Goal: Use online tool/utility: Utilize a website feature to perform a specific function

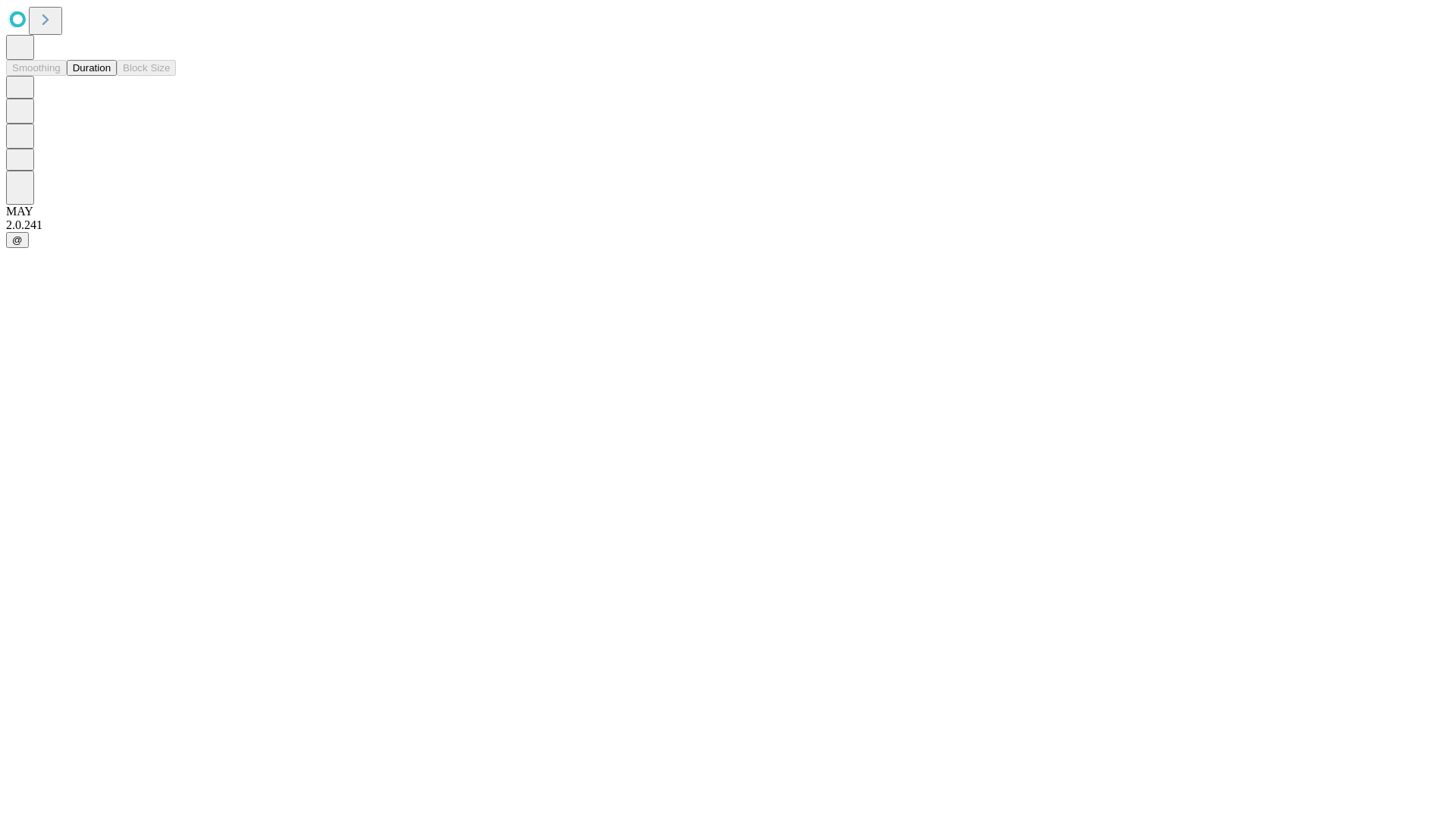
click at [110, 76] on button "Duration" at bounding box center [92, 68] width 50 height 16
click at [169, 354] on input "text" at bounding box center [115, 361] width 107 height 15
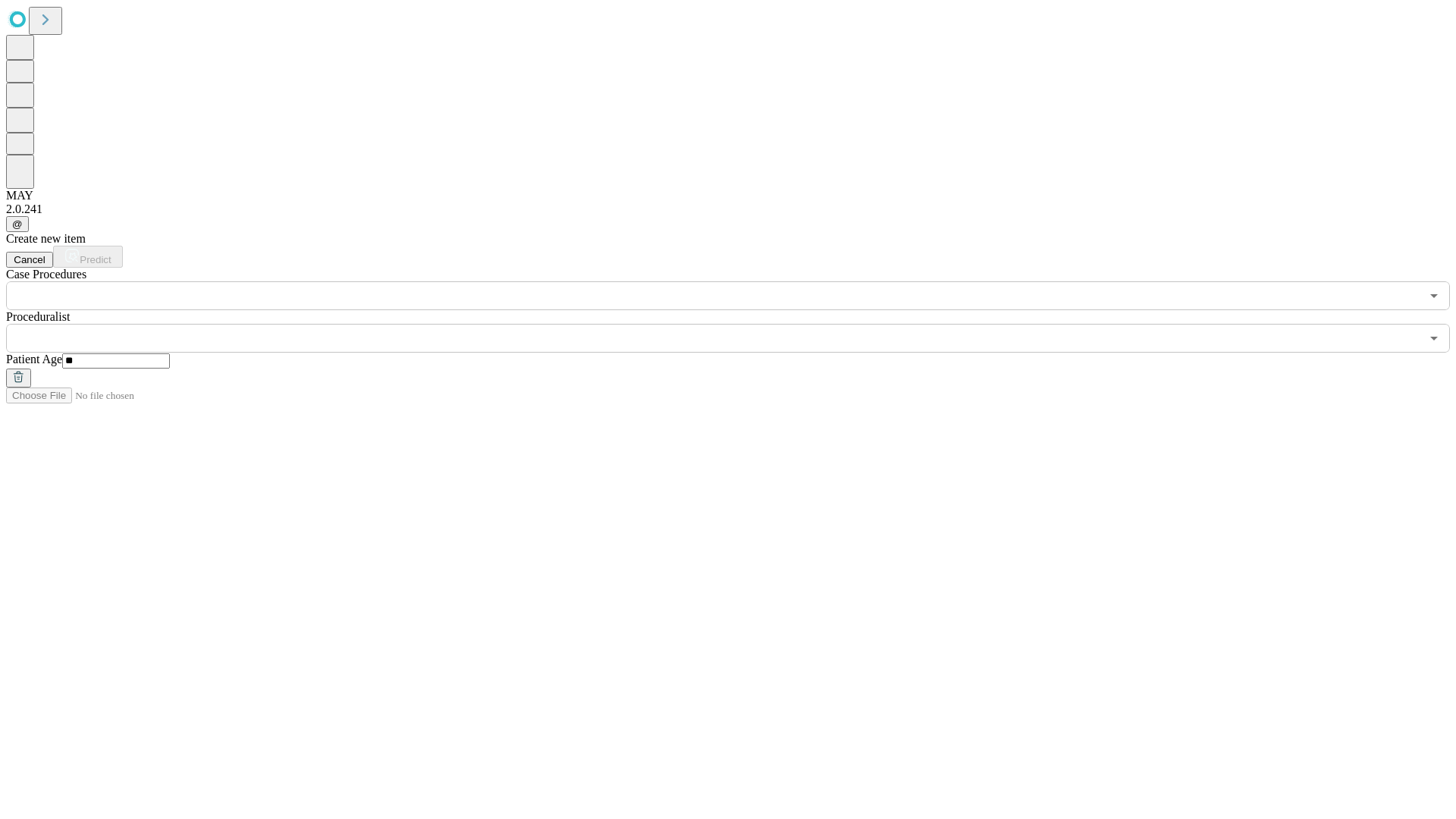
type input "**"
click at [739, 324] on input "text" at bounding box center [712, 338] width 1414 height 29
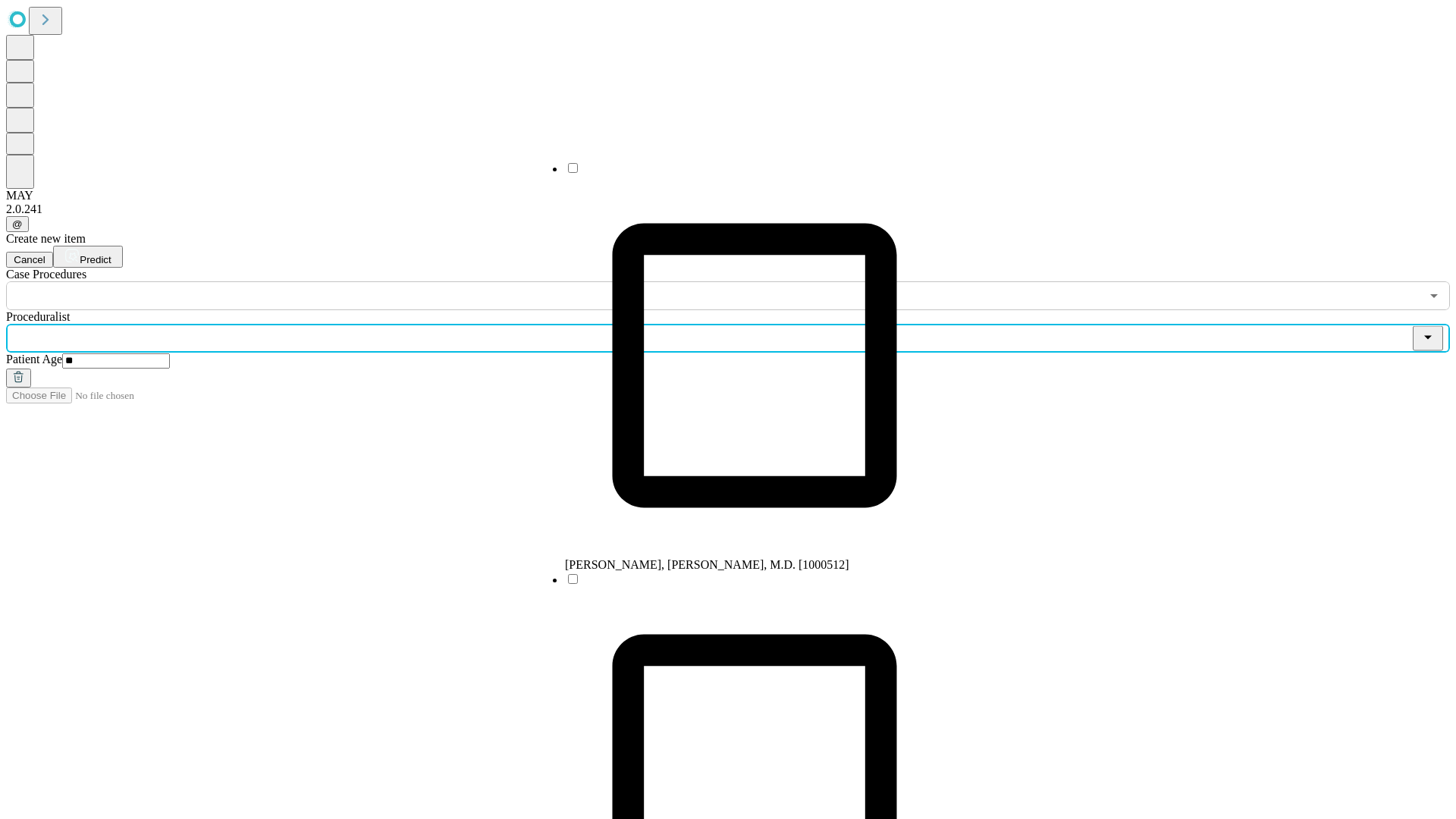
click at [739, 173] on li "[PERSON_NAME], [PERSON_NAME], M.D. [1000512]" at bounding box center [754, 366] width 379 height 411
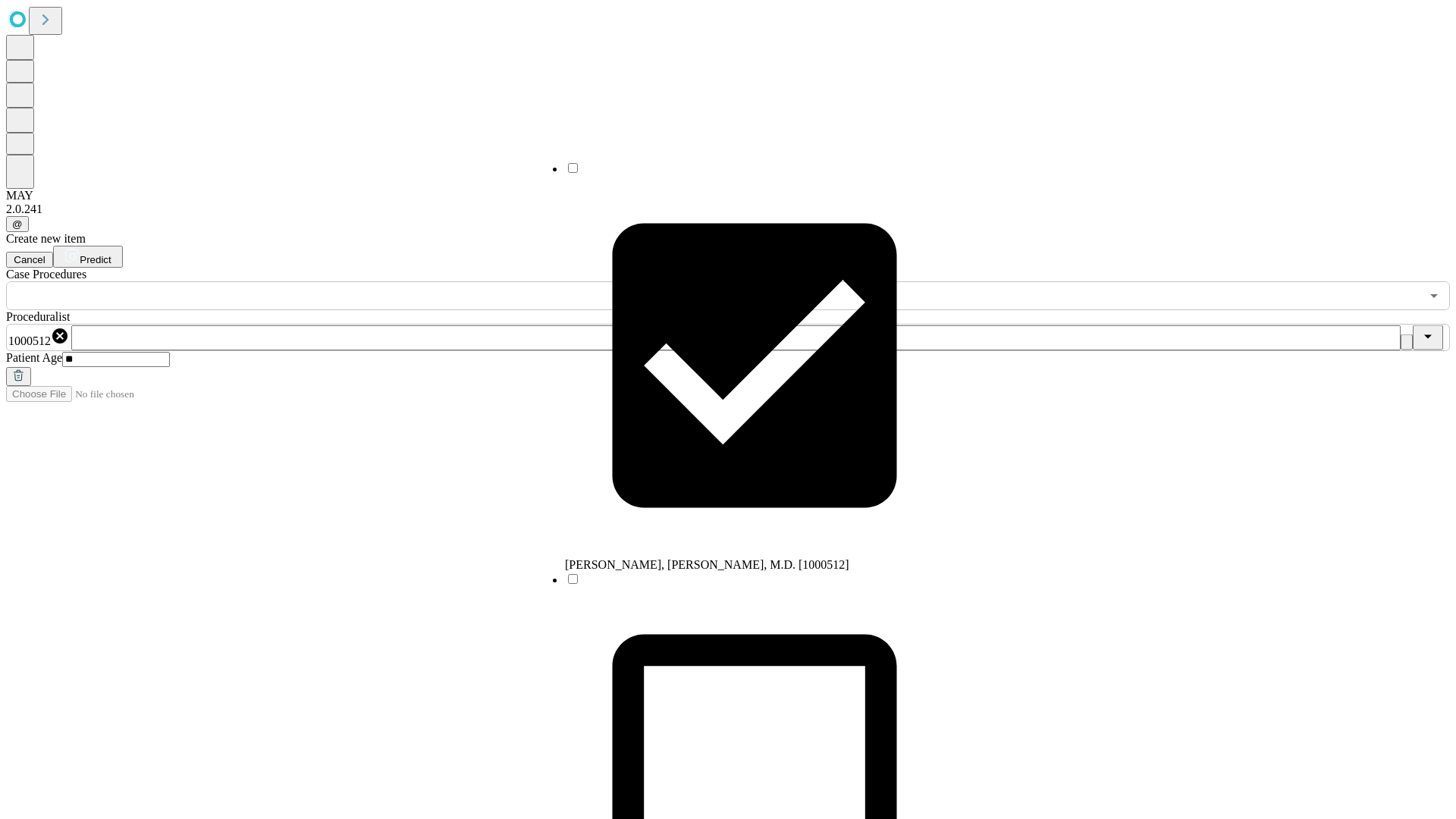
click at [318, 282] on input "text" at bounding box center [712, 296] width 1414 height 29
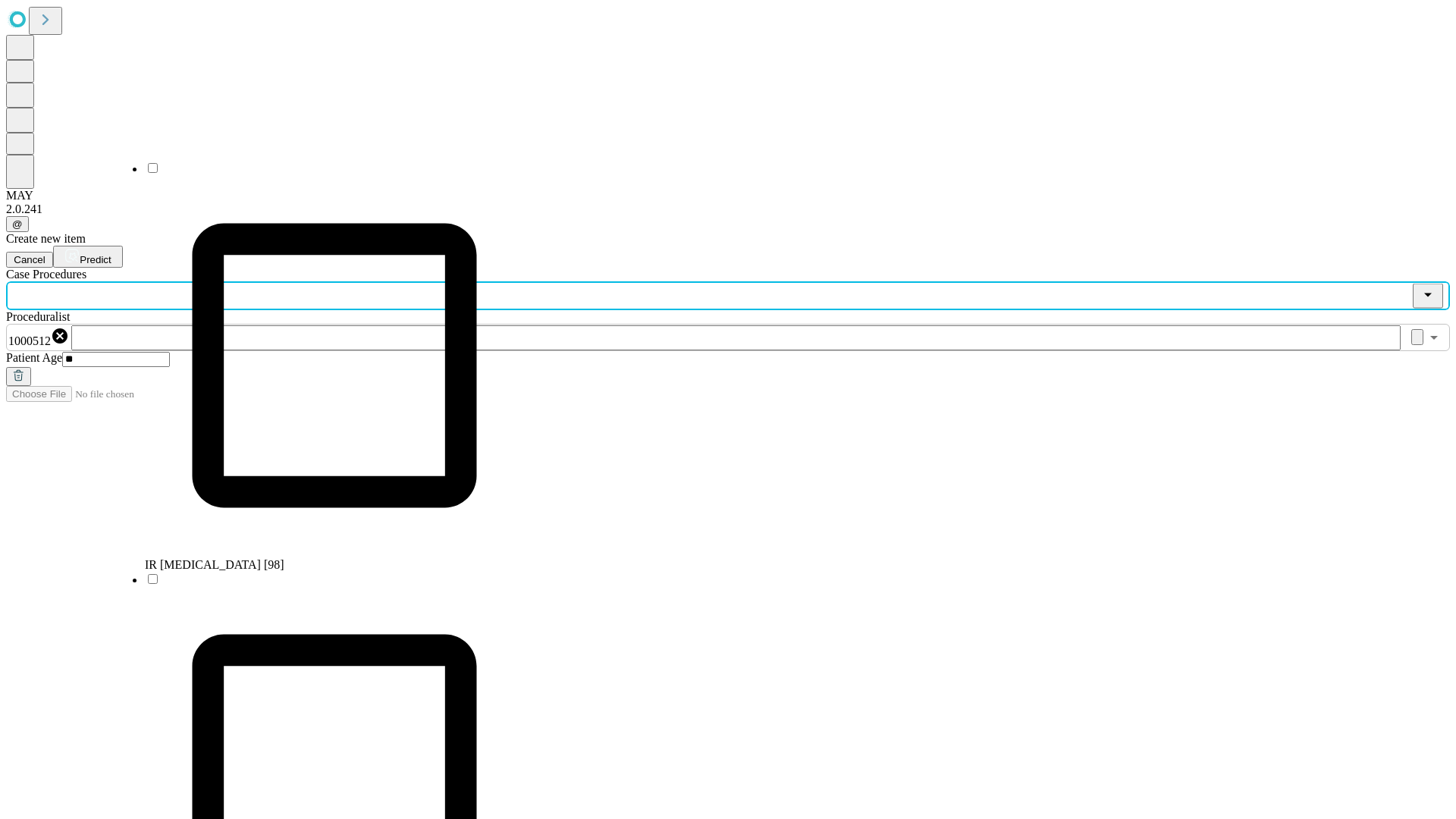
click at [319, 173] on li "IR [MEDICAL_DATA] [98]" at bounding box center [334, 366] width 379 height 411
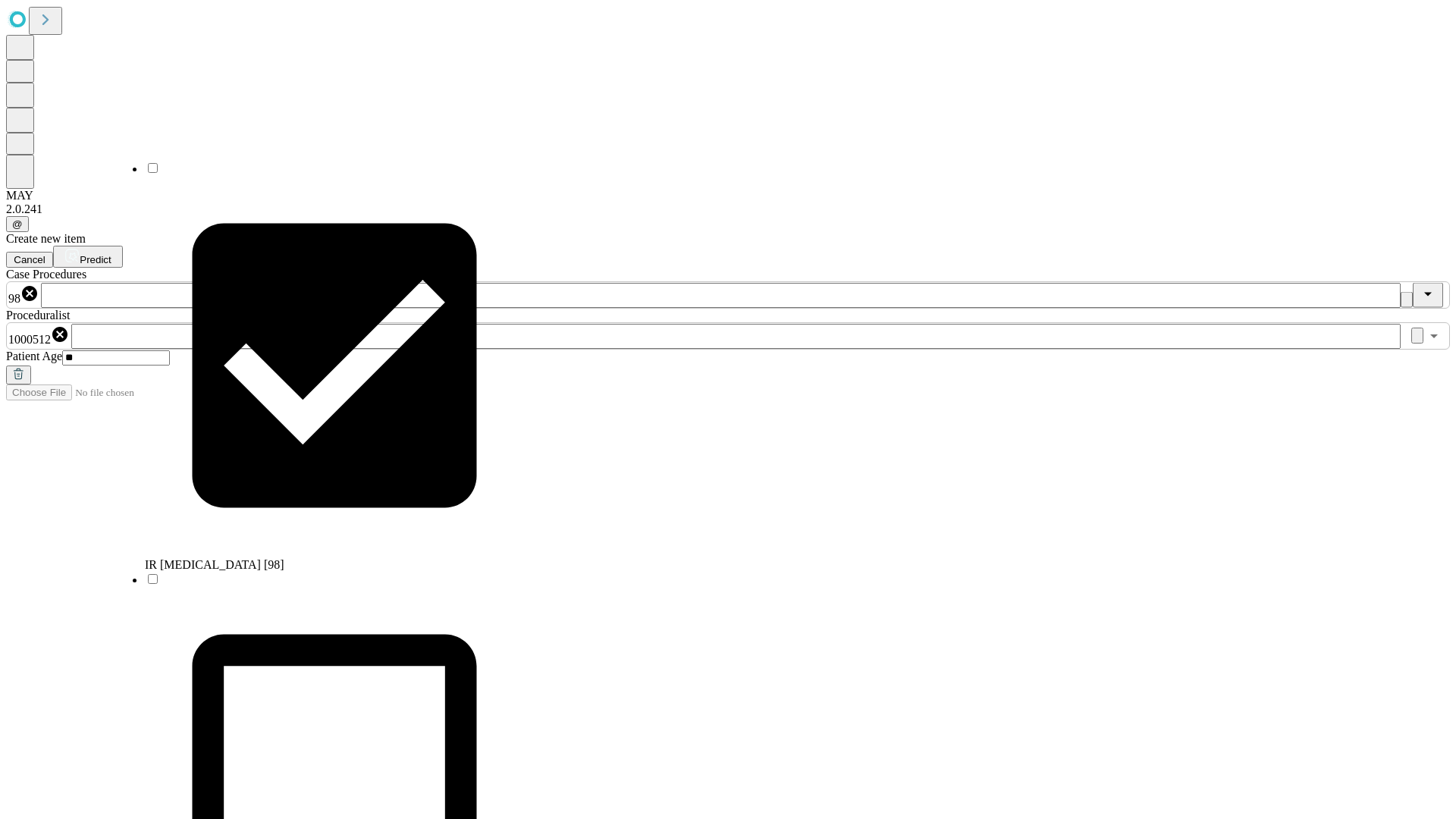
click at [110, 254] on span "Predict" at bounding box center [96, 260] width 32 height 12
